Goal: Transaction & Acquisition: Purchase product/service

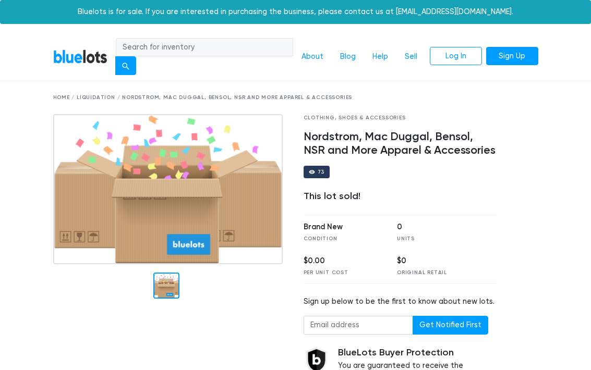
click at [84, 97] on div "Home / Liquidation / Nordstrom, Mac Duggal, Bensol, NSR and More Apparel & Acce…" at bounding box center [295, 98] width 485 height 8
click at [312, 54] on link "About" at bounding box center [312, 57] width 39 height 20
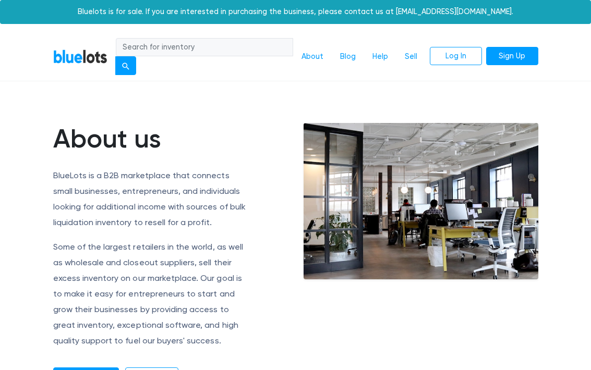
click at [81, 61] on link "BlueLots" at bounding box center [80, 56] width 54 height 15
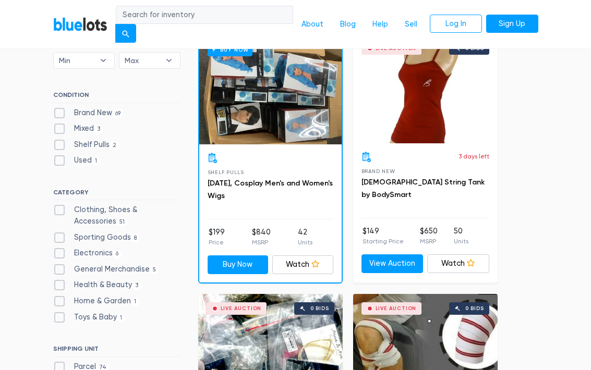
scroll to position [354, 0]
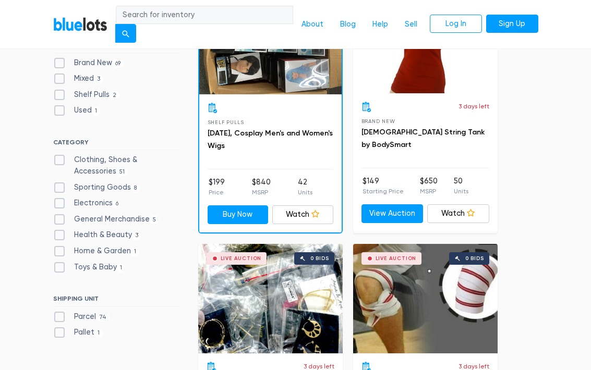
click at [96, 160] on label "Clothing, Shoes & Accessories 51" at bounding box center [116, 165] width 127 height 22
click at [60, 160] on Accessories"] "Clothing, Shoes & Accessories 51" at bounding box center [56, 157] width 7 height 7
checkbox Accessories"] "true"
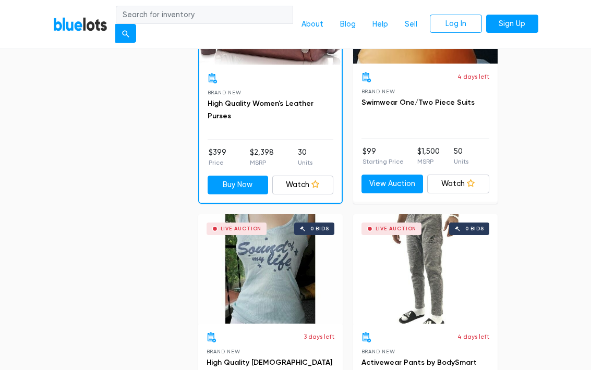
scroll to position [2044, 0]
